Goal: Check status

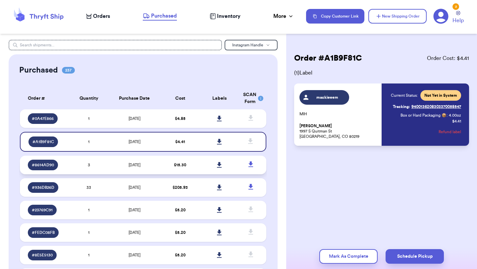
click at [103, 164] on td "3" at bounding box center [88, 165] width 39 height 19
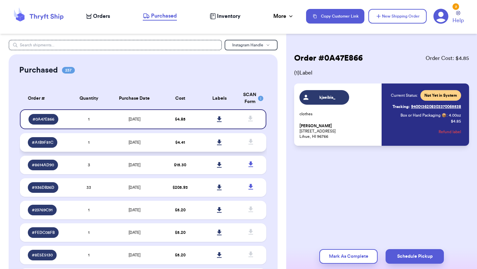
click at [118, 148] on td "[DATE]" at bounding box center [135, 142] width 52 height 19
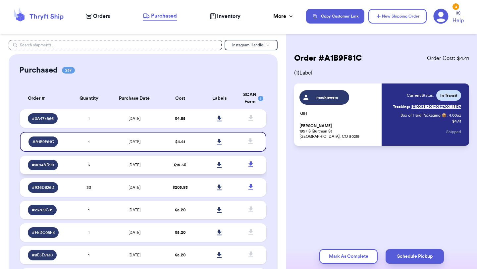
click at [119, 168] on td "[DATE]" at bounding box center [135, 165] width 52 height 19
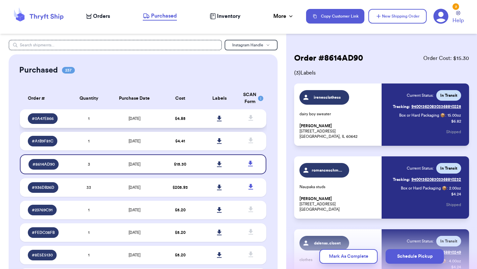
click at [122, 115] on td "[DATE]" at bounding box center [135, 118] width 52 height 19
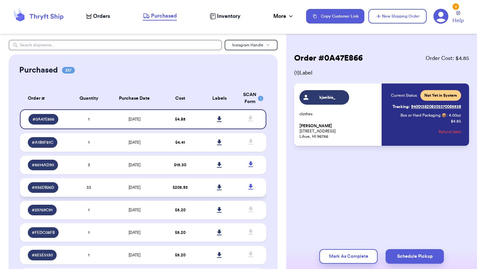
click at [116, 186] on td "[DATE]" at bounding box center [135, 187] width 52 height 19
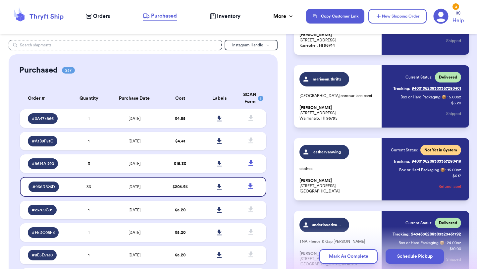
scroll to position [900, 0]
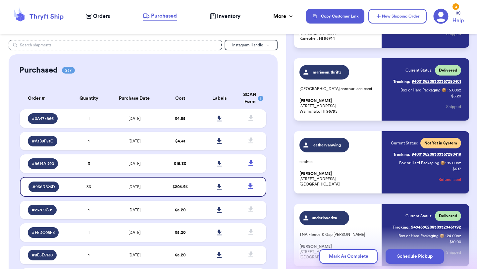
click at [430, 153] on link "Tracking: 9400136208303367280418" at bounding box center [427, 154] width 68 height 11
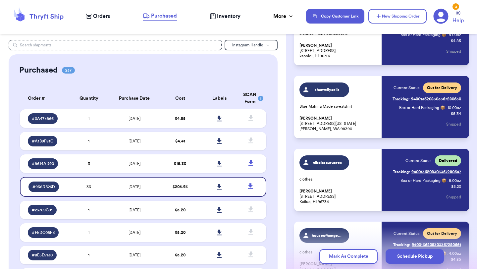
scroll to position [2118, 0]
